Goal: Contribute content

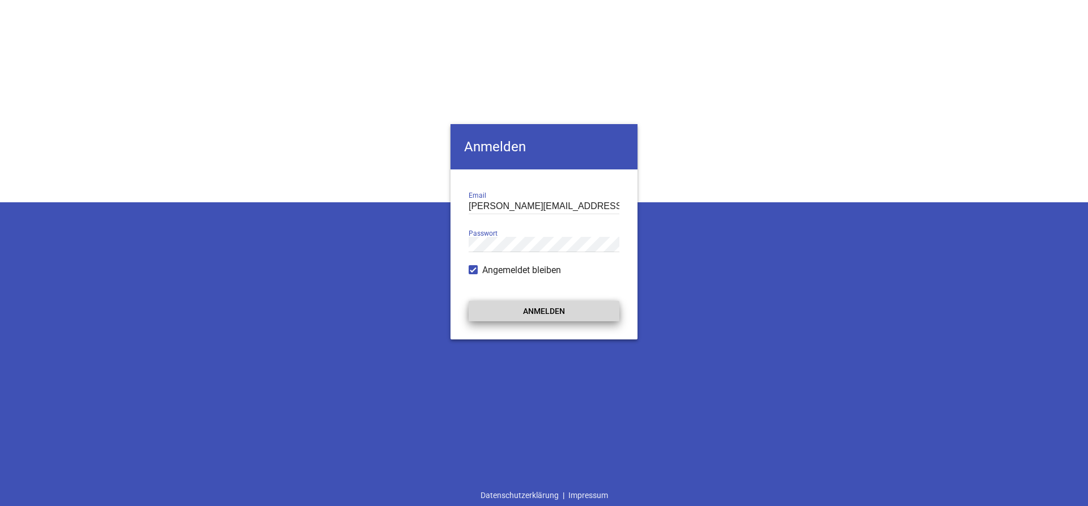
click at [558, 310] on button "Anmelden" at bounding box center [543, 311] width 151 height 20
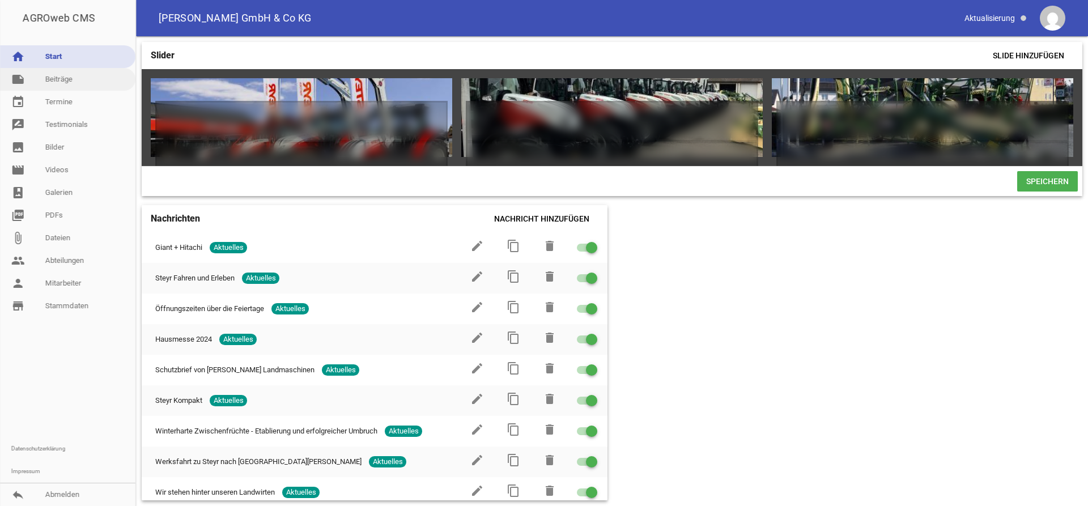
click at [104, 80] on link "note Beiträge" at bounding box center [67, 79] width 135 height 23
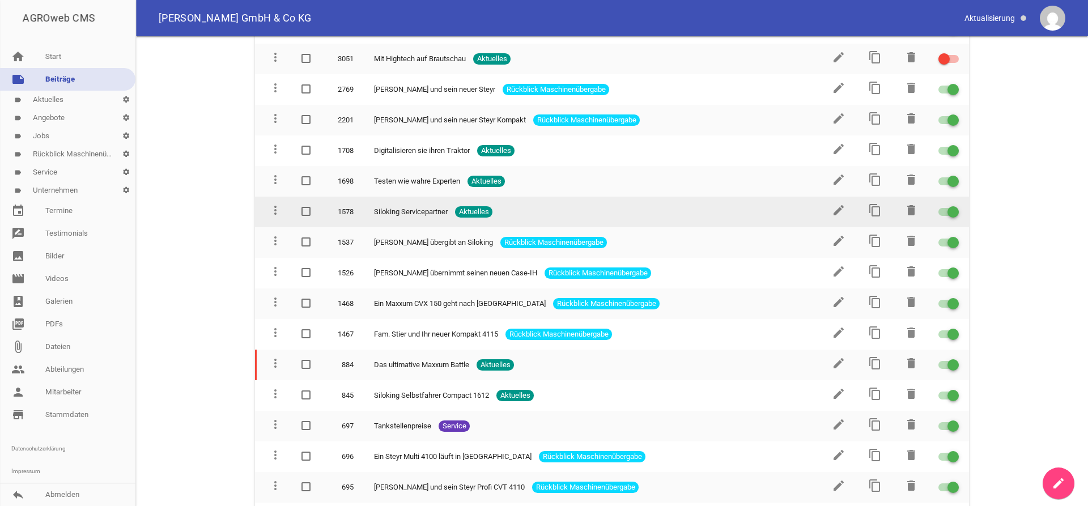
scroll to position [2715, 0]
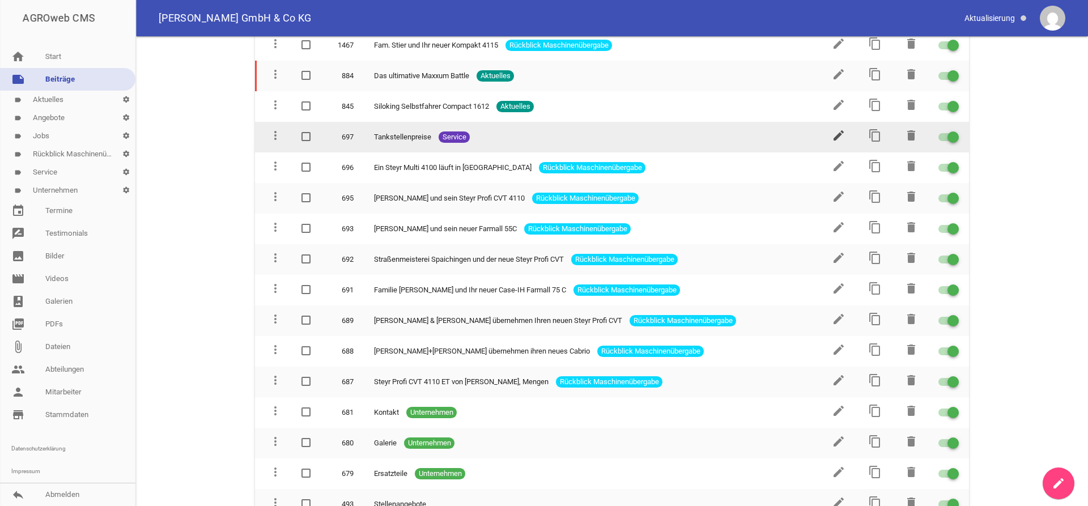
click at [839, 129] on icon "edit" at bounding box center [838, 136] width 14 height 14
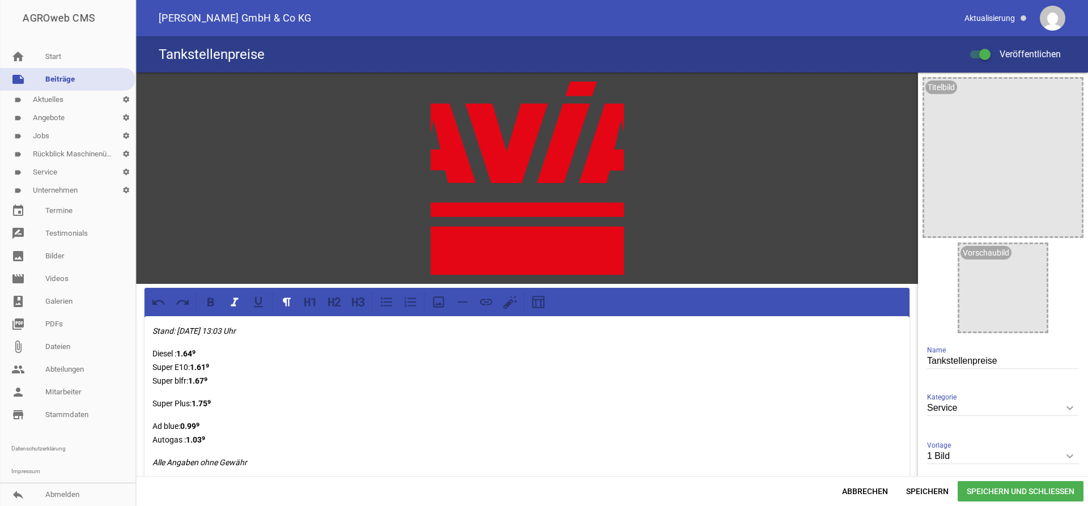
click at [184, 330] on em "Stand: [DATE] 13:03 Uhr" at bounding box center [193, 330] width 83 height 9
click at [1042, 491] on span "Speichern und Schließen" at bounding box center [1020, 491] width 126 height 20
